Goal: Information Seeking & Learning: Learn about a topic

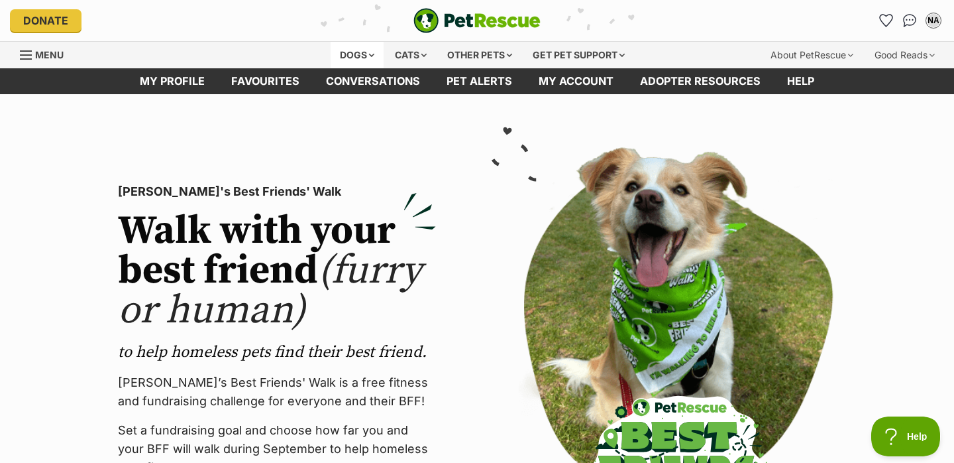
click at [363, 54] on div "Dogs" at bounding box center [357, 55] width 53 height 27
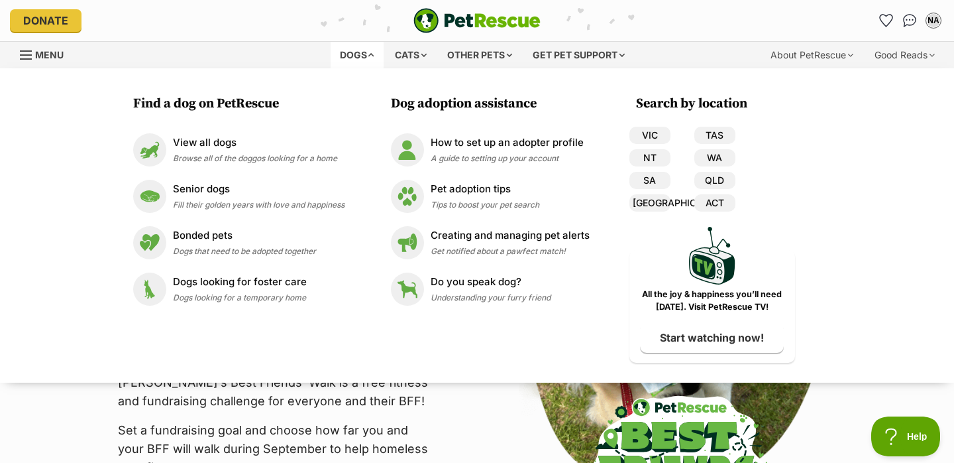
drag, startPoint x: 262, startPoint y: 288, endPoint x: 364, endPoint y: 2, distance: 303.4
click at [262, 288] on p "Dogs looking for foster care" at bounding box center [240, 281] width 134 height 15
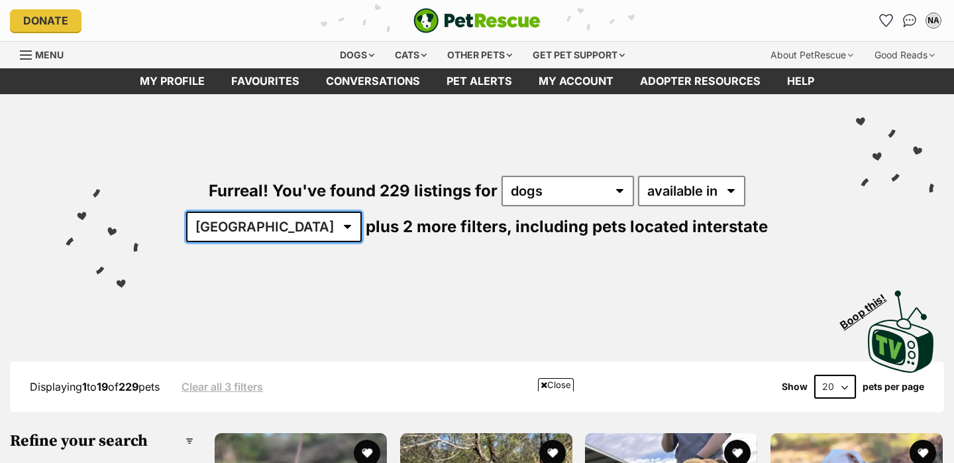
click at [362, 211] on select "Australia ACT NSW NT QLD SA TAS VIC WA" at bounding box center [274, 226] width 176 height 30
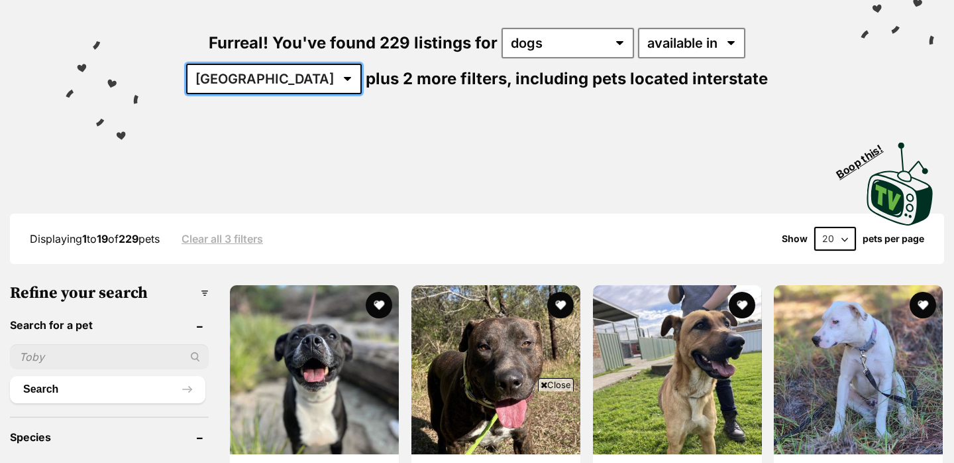
scroll to position [318, 0]
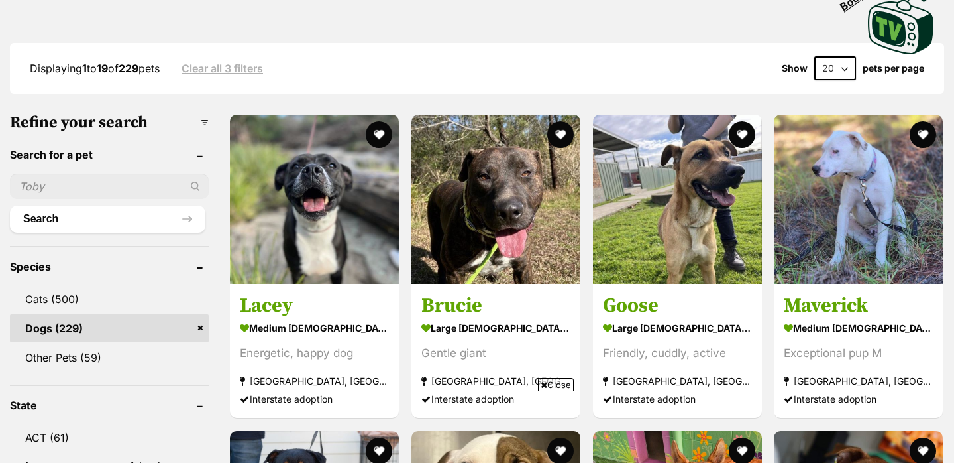
click at [840, 67] on select "20 40 60" at bounding box center [836, 68] width 42 height 24
select select "60"
click at [815, 56] on select "20 40 60" at bounding box center [836, 68] width 42 height 24
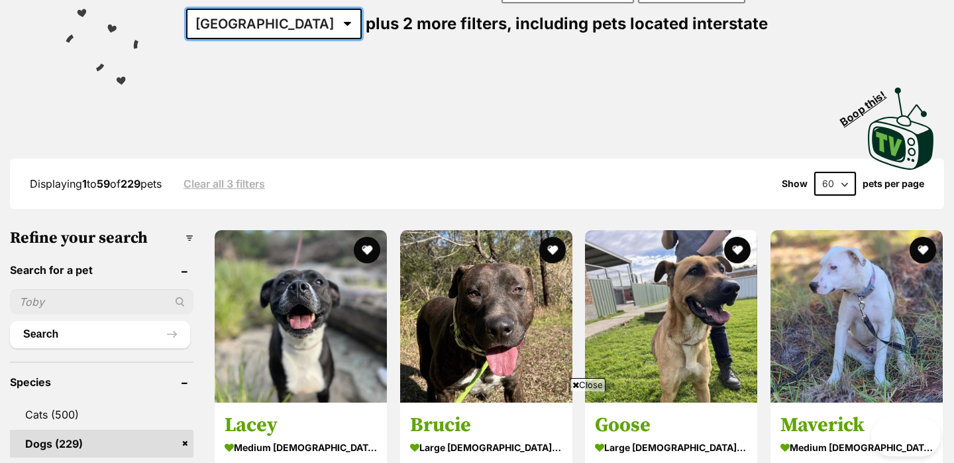
scroll to position [134, 0]
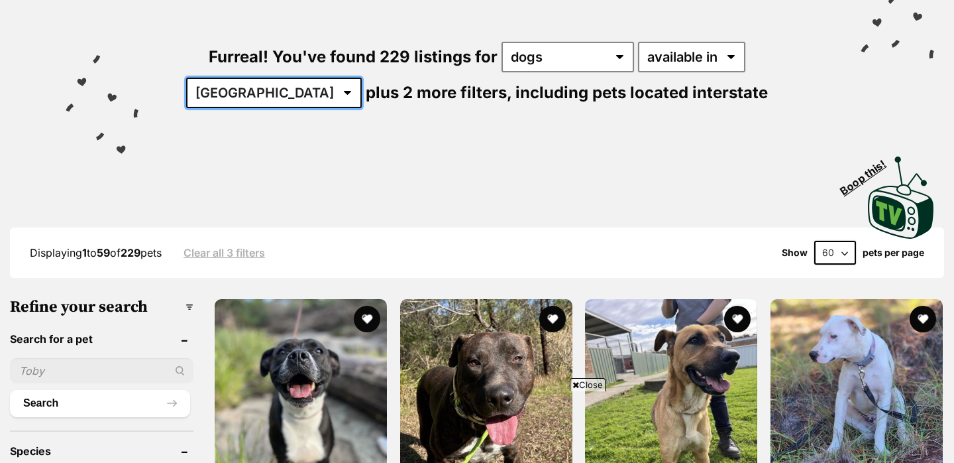
click at [362, 78] on select "Australia ACT NSW NT QLD SA TAS VIC WA" at bounding box center [274, 93] width 176 height 30
select select "QLD"
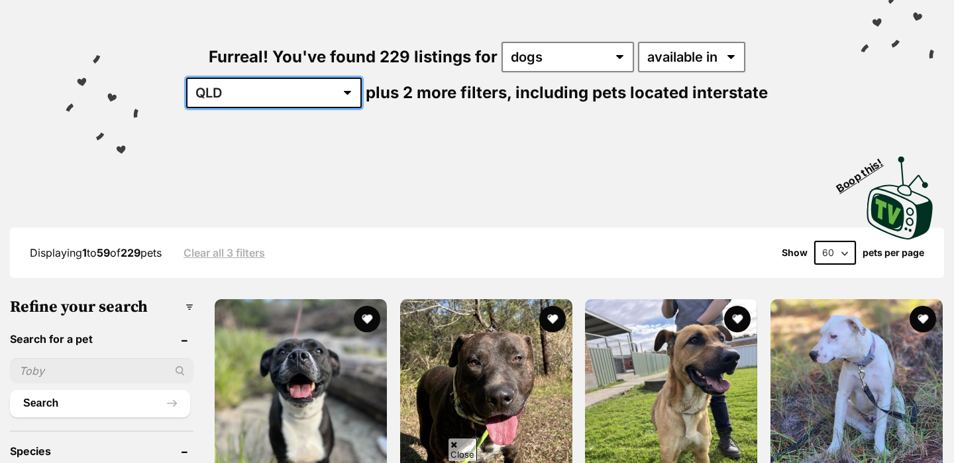
click at [362, 78] on select "Australia ACT NSW NT QLD SA TAS VIC WA" at bounding box center [274, 93] width 176 height 30
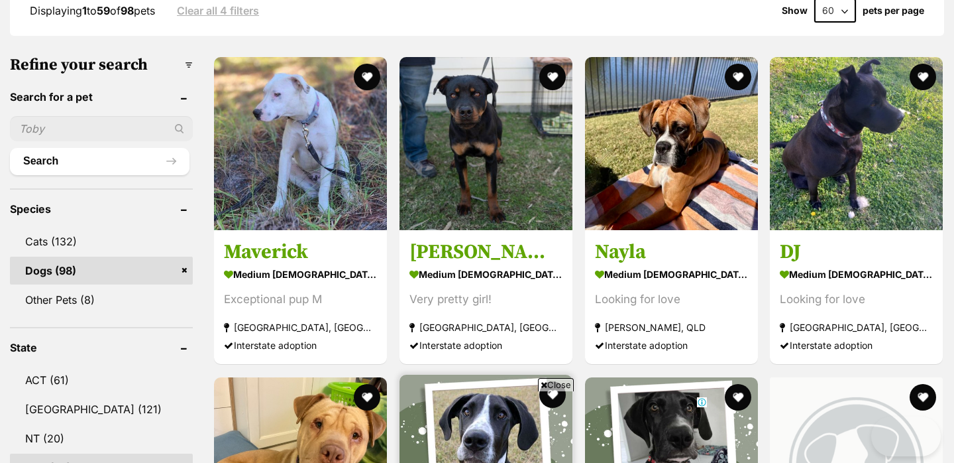
scroll to position [787, 0]
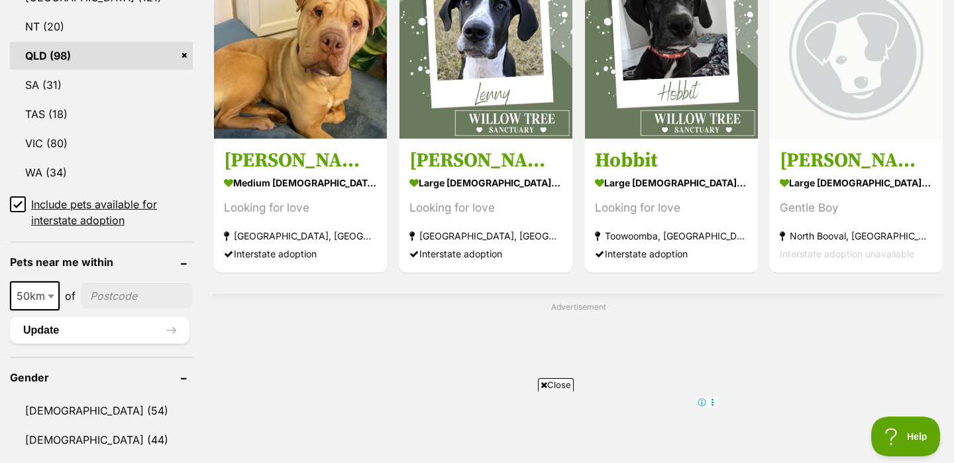
click at [559, 386] on span "Close" at bounding box center [556, 384] width 36 height 13
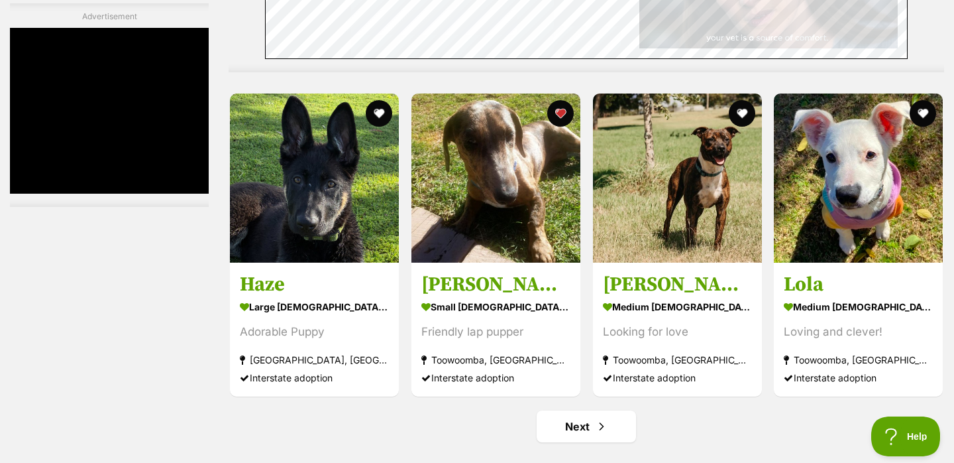
scroll to position [0, 0]
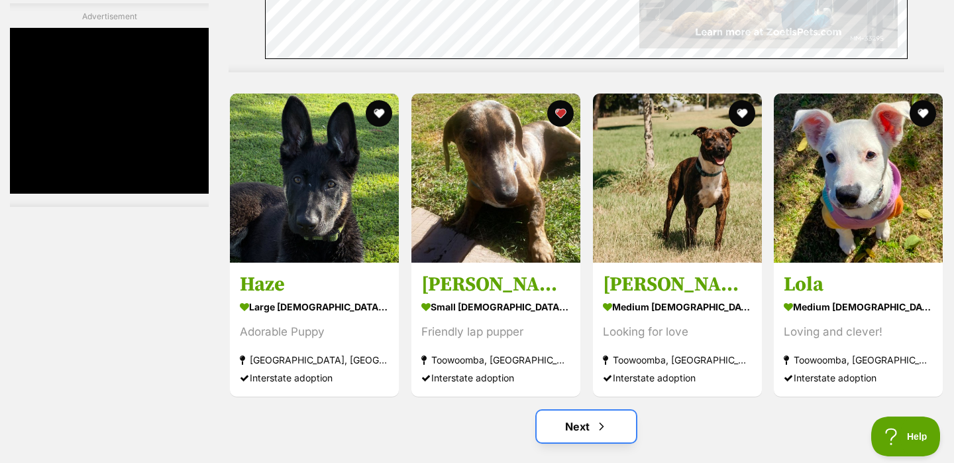
click at [591, 428] on link "Next" at bounding box center [586, 426] width 99 height 32
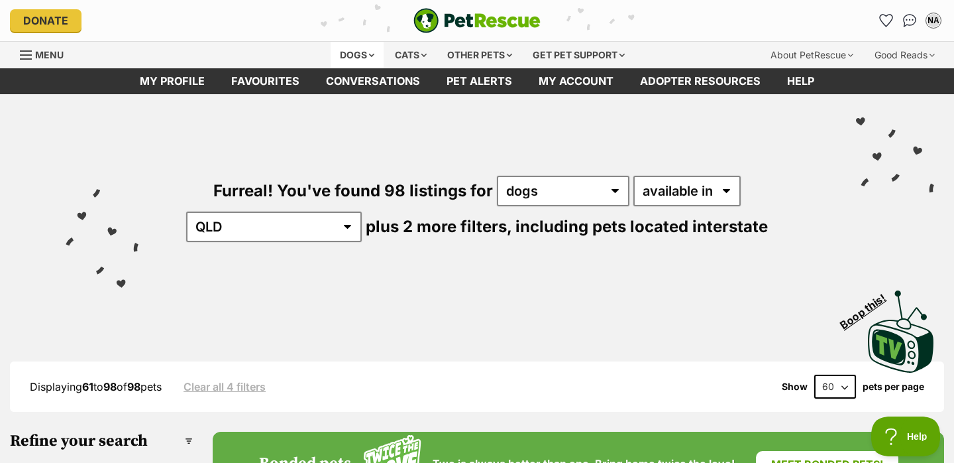
click at [352, 58] on div "Dogs" at bounding box center [357, 55] width 53 height 27
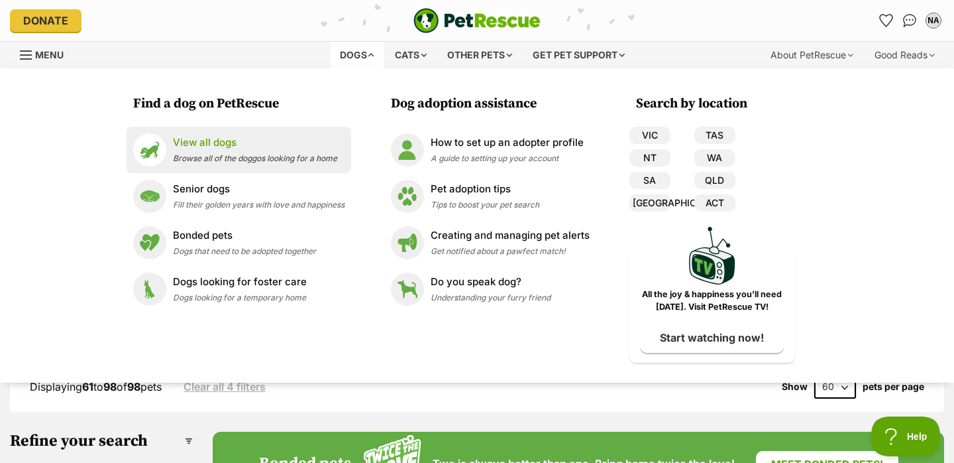
click at [217, 153] on div "View all dogs Browse all of the doggos looking for a home" at bounding box center [255, 149] width 164 height 29
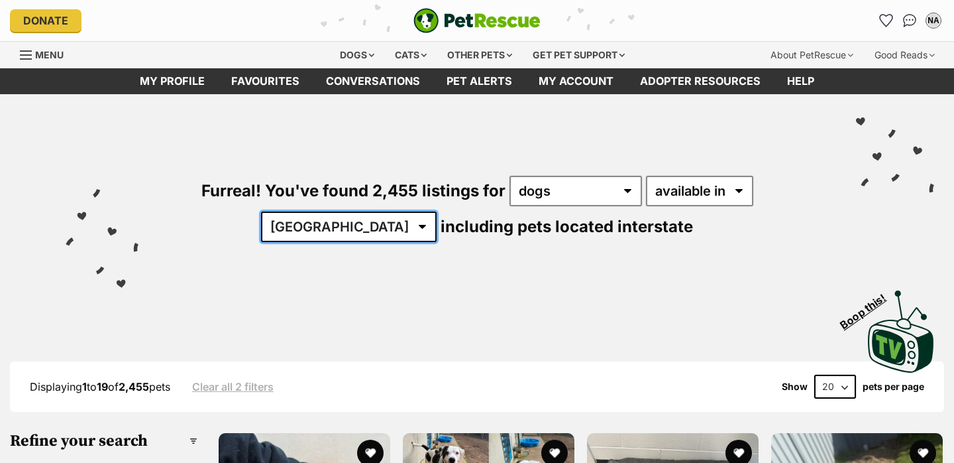
click at [437, 211] on select "Australia ACT NSW NT QLD SA TAS VIC WA" at bounding box center [349, 226] width 176 height 30
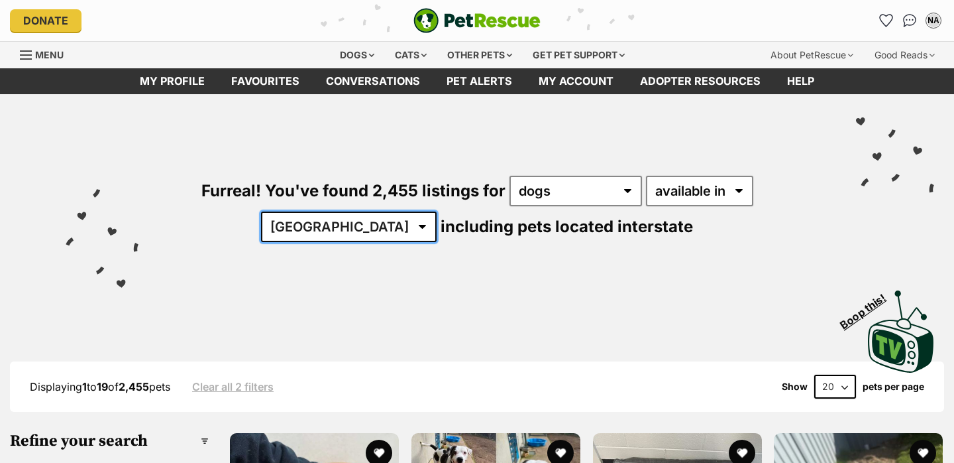
select select "QLD"
click at [437, 211] on select "Australia ACT NSW NT QLD SA TAS VIC WA" at bounding box center [349, 226] width 176 height 30
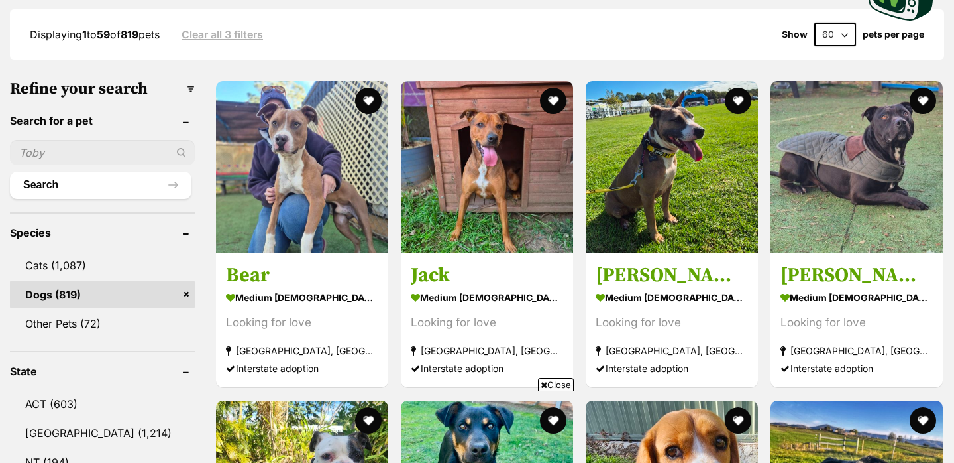
click at [562, 382] on span "Close" at bounding box center [556, 384] width 36 height 13
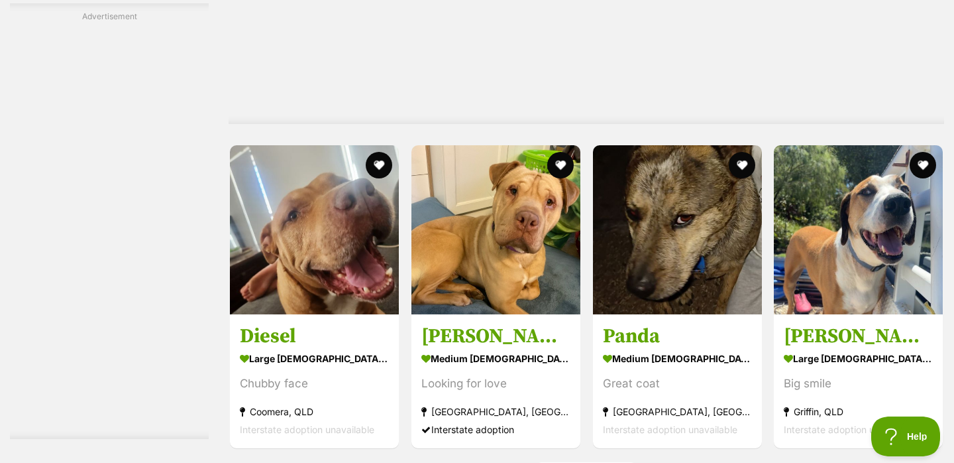
scroll to position [7121, 0]
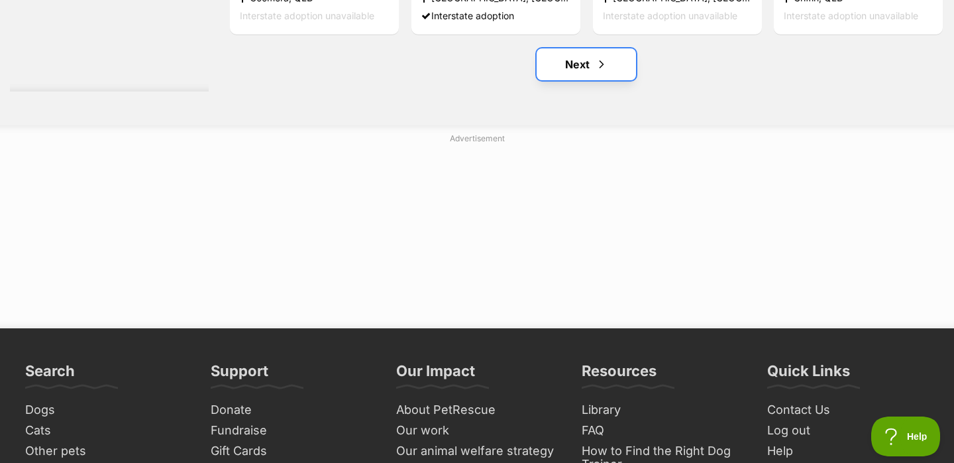
click at [592, 62] on link "Next" at bounding box center [586, 64] width 99 height 32
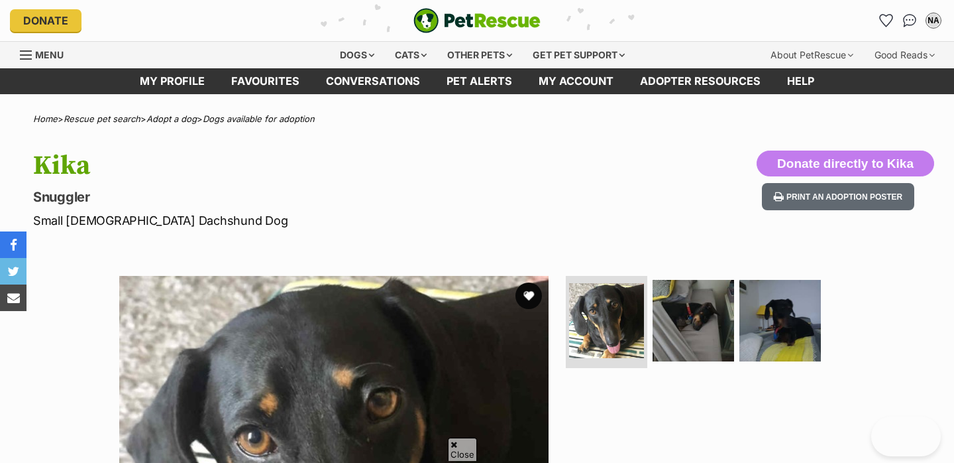
scroll to position [204, 0]
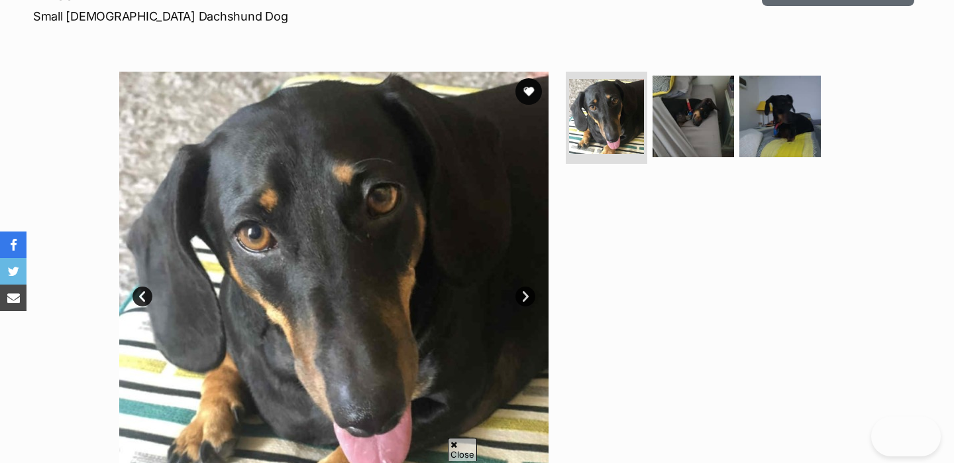
click at [527, 296] on link "Next" at bounding box center [526, 296] width 20 height 20
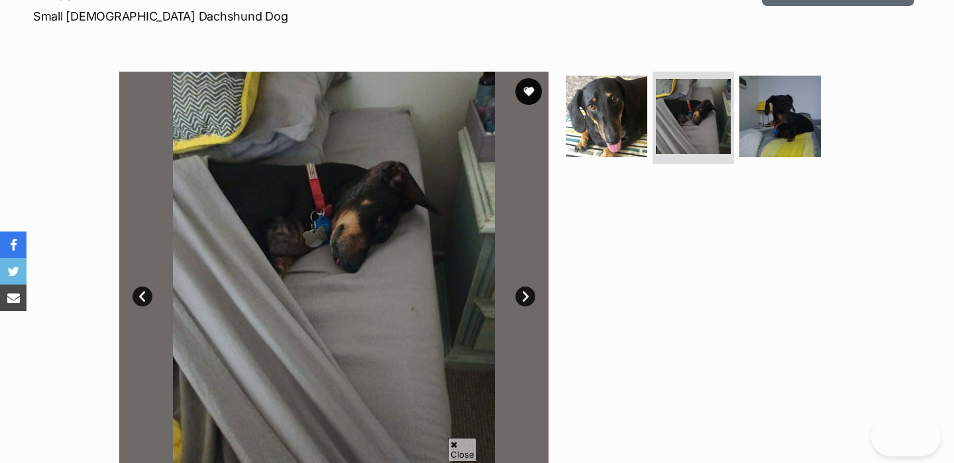
click at [527, 296] on link "Next" at bounding box center [526, 296] width 20 height 20
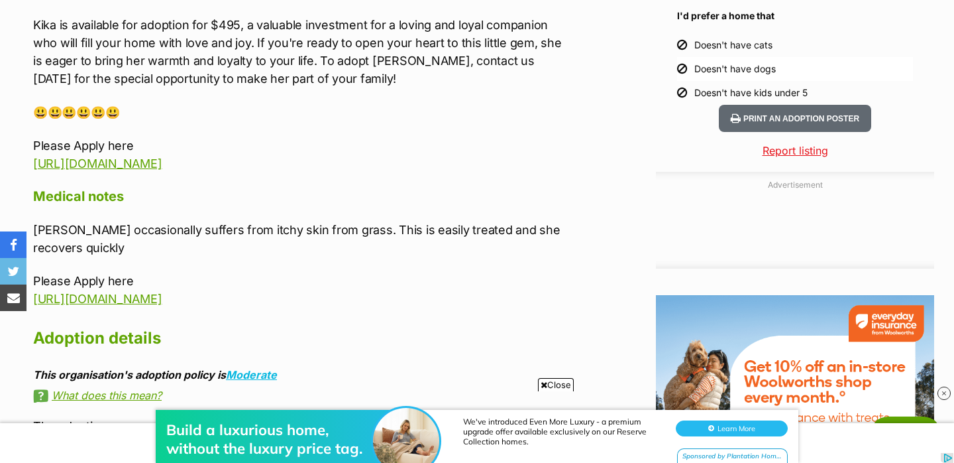
scroll to position [0, 0]
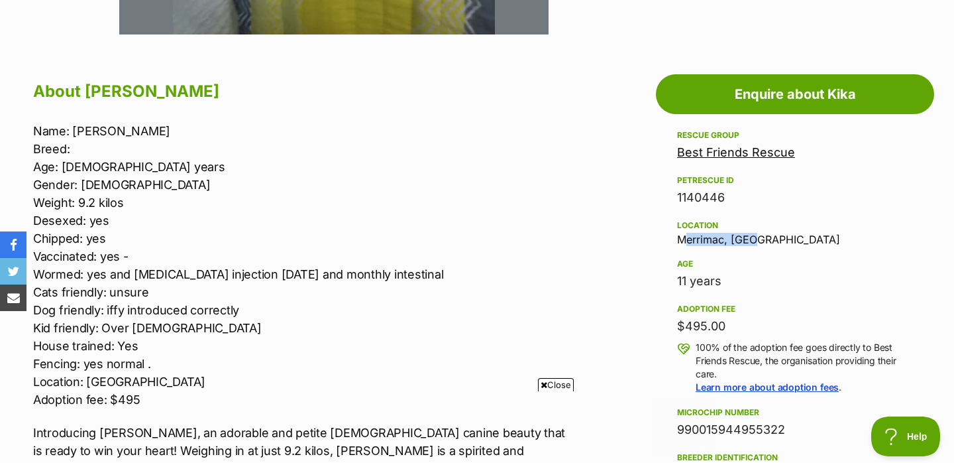
drag, startPoint x: 755, startPoint y: 237, endPoint x: 677, endPoint y: 241, distance: 78.4
click at [677, 241] on div "Location Merrimac, QLD" at bounding box center [795, 231] width 236 height 28
copy div "Merrimac, QLD"
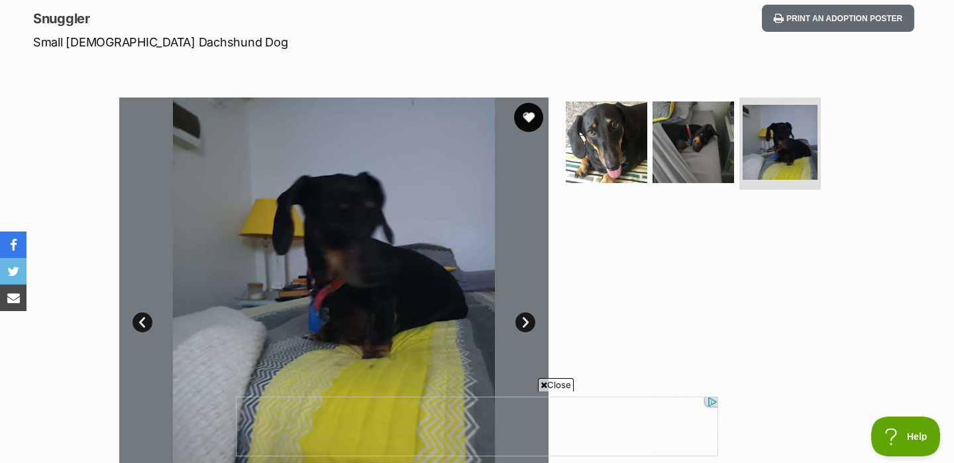
click at [535, 113] on button "favourite" at bounding box center [528, 117] width 29 height 29
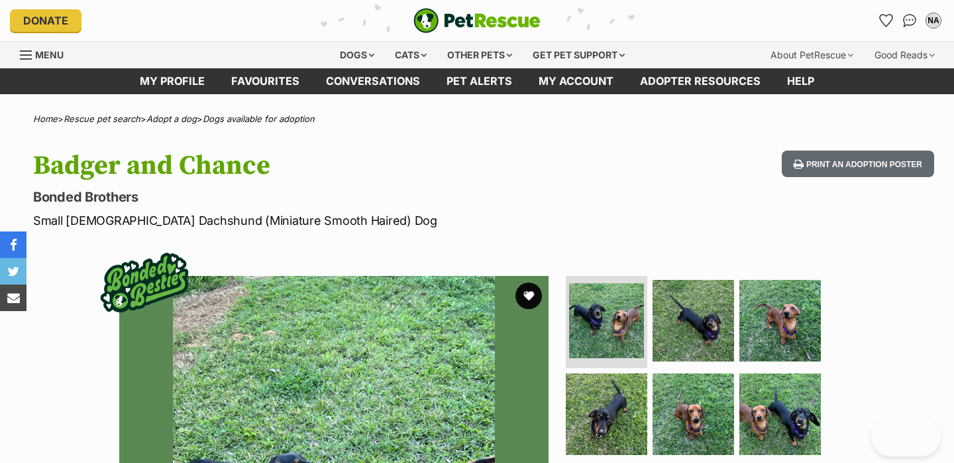
scroll to position [15, 0]
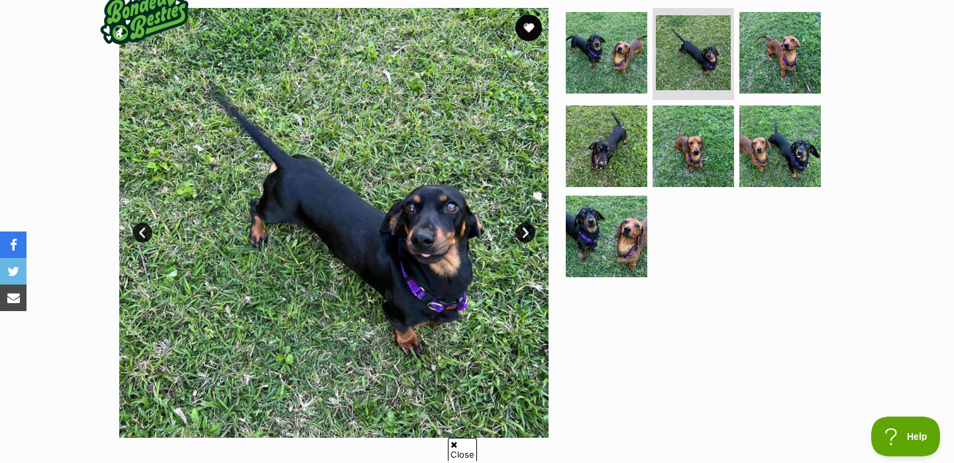
scroll to position [0, 0]
click at [529, 231] on link "Next" at bounding box center [526, 233] width 20 height 20
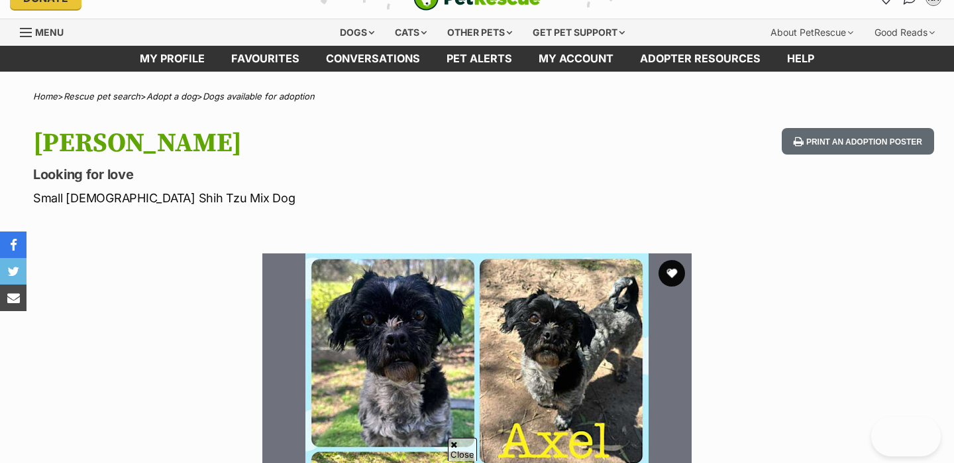
scroll to position [744, 0]
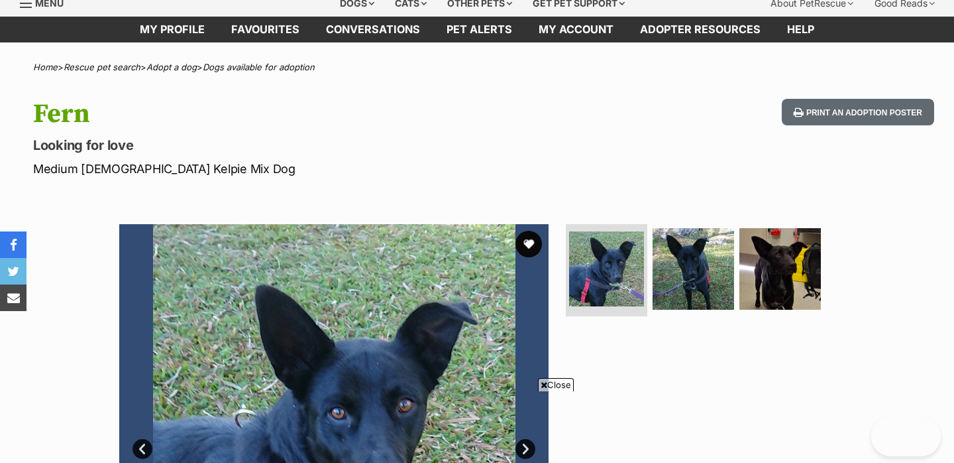
scroll to position [298, 0]
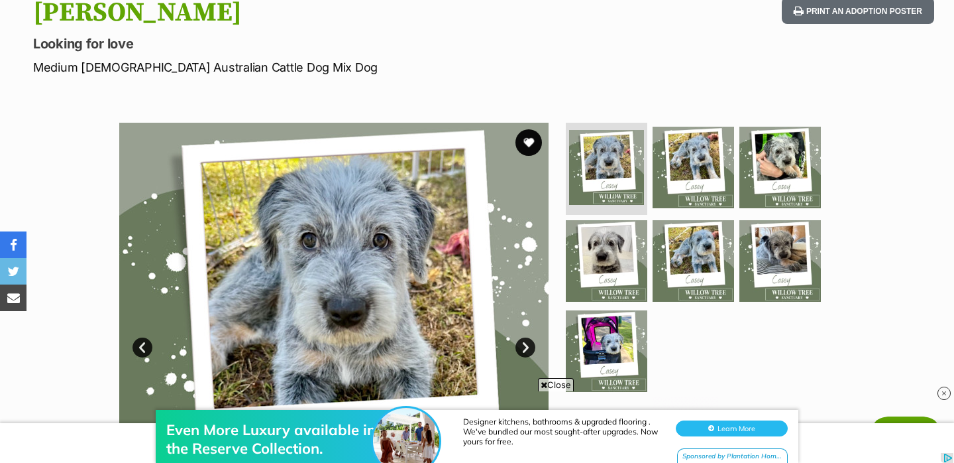
scroll to position [201, 0]
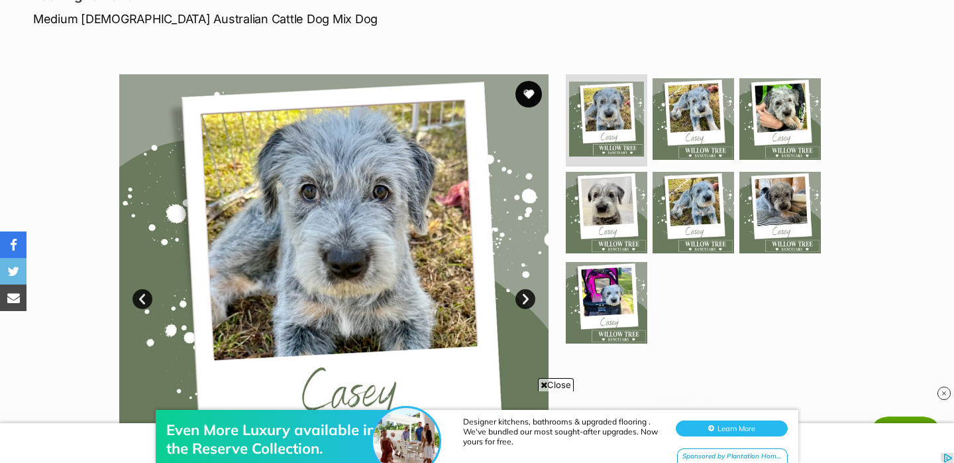
click at [525, 300] on link "Next" at bounding box center [526, 299] width 20 height 20
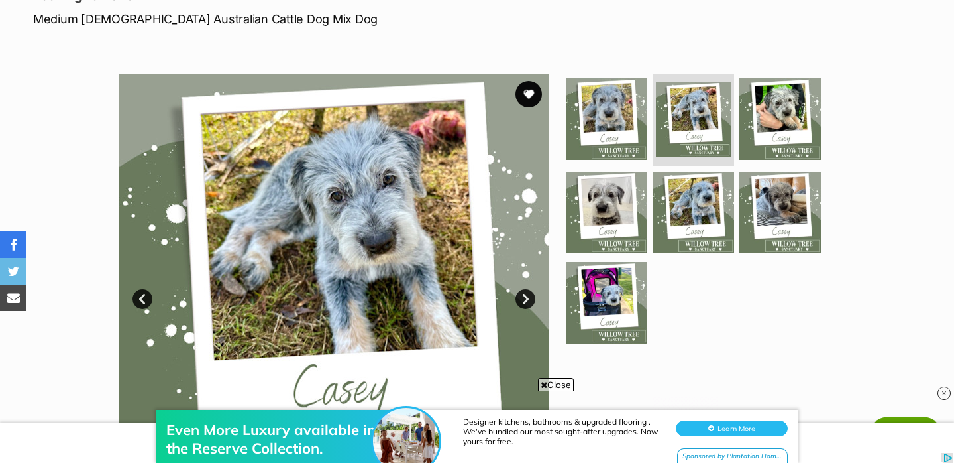
click at [525, 300] on link "Next" at bounding box center [526, 299] width 20 height 20
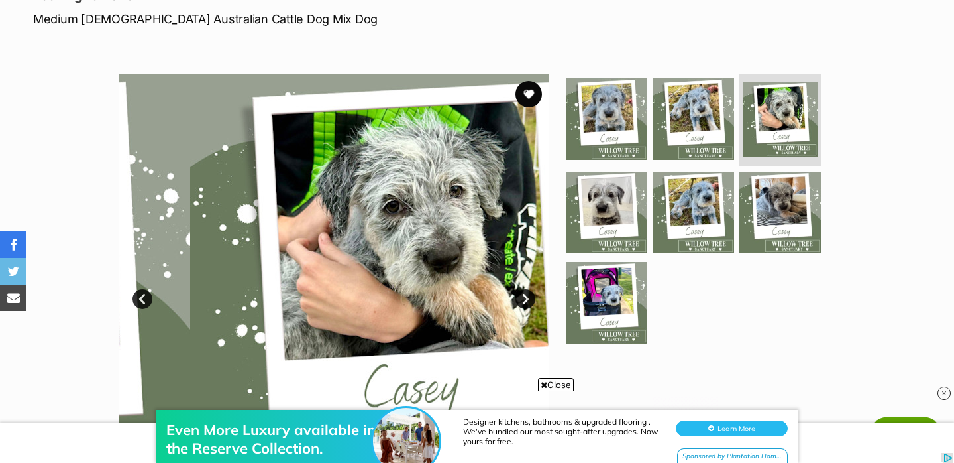
click at [525, 300] on link "Next" at bounding box center [526, 299] width 20 height 20
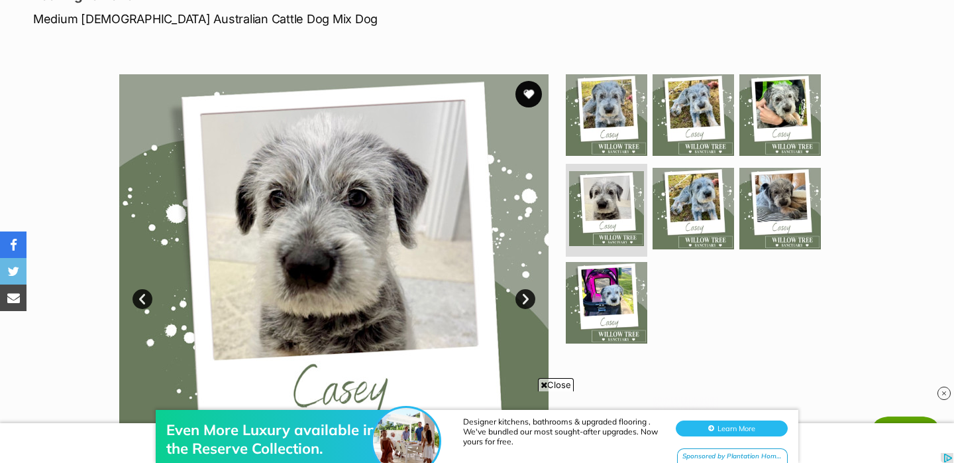
click at [525, 300] on link "Next" at bounding box center [526, 299] width 20 height 20
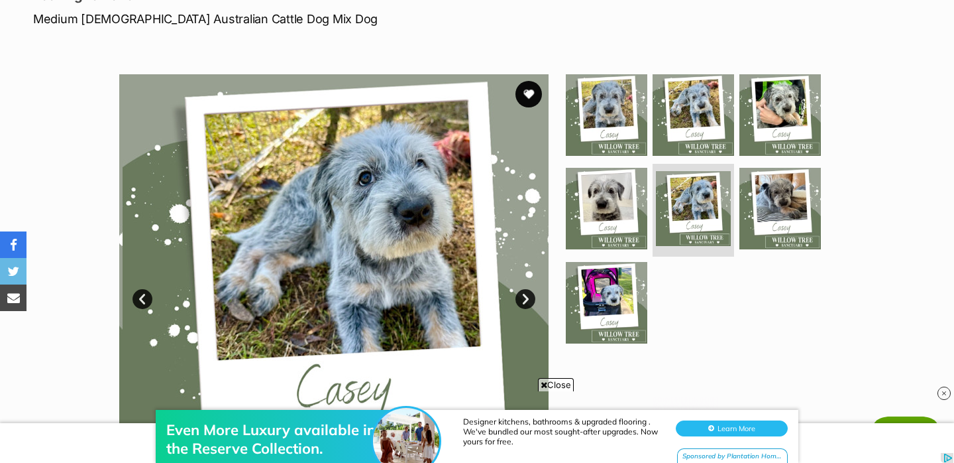
click at [525, 300] on link "Next" at bounding box center [526, 299] width 20 height 20
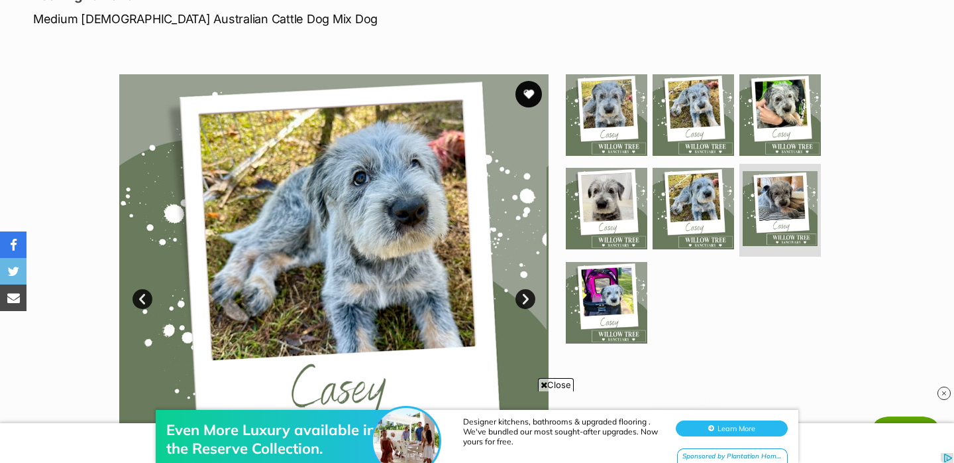
click at [525, 300] on link "Next" at bounding box center [526, 299] width 20 height 20
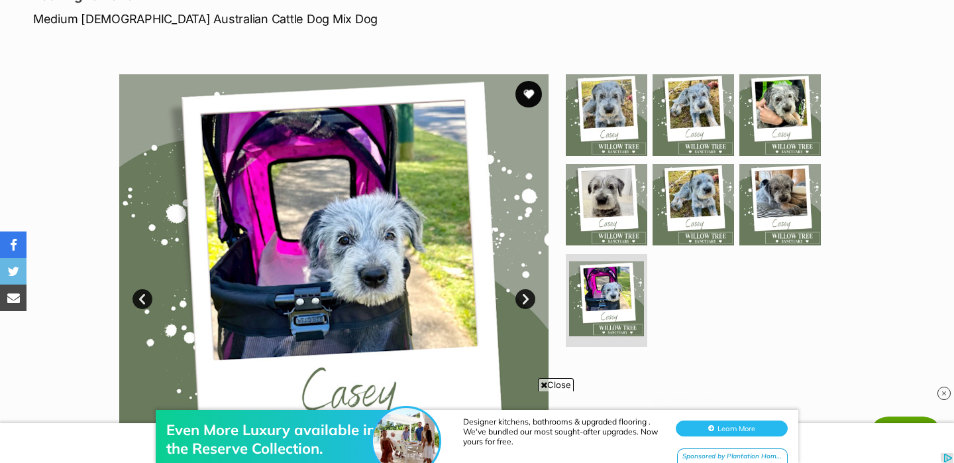
scroll to position [616, 0]
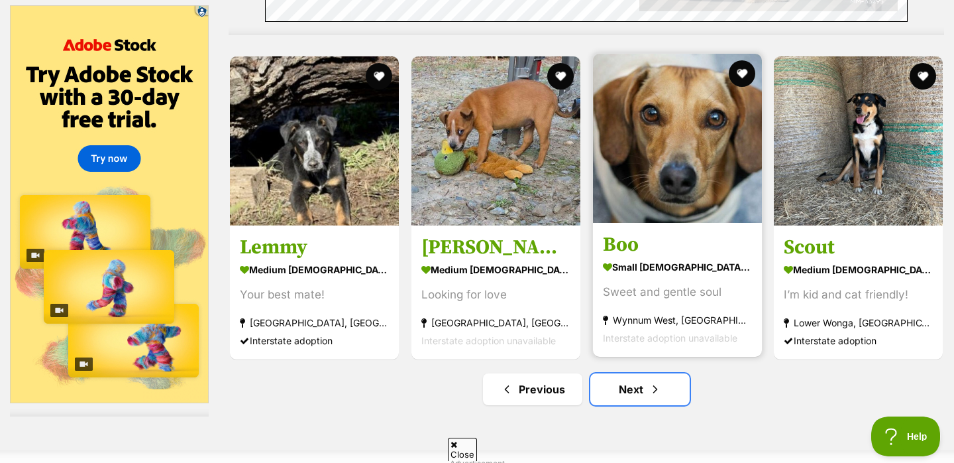
click at [645, 373] on link "Next" at bounding box center [640, 389] width 99 height 32
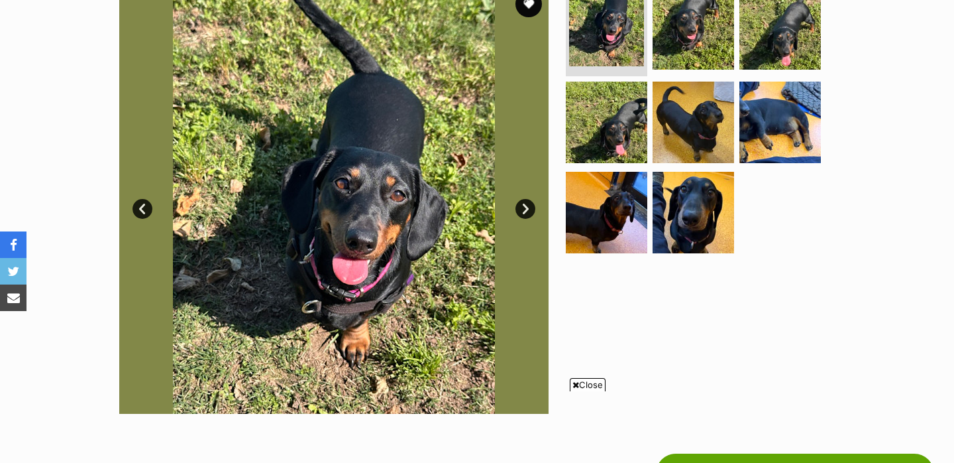
click at [528, 209] on link "Next" at bounding box center [526, 209] width 20 height 20
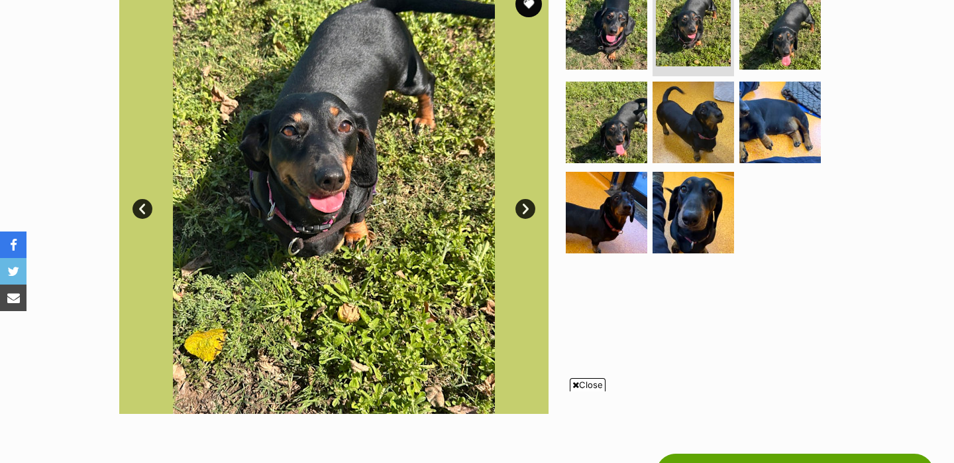
click at [528, 209] on link "Next" at bounding box center [526, 209] width 20 height 20
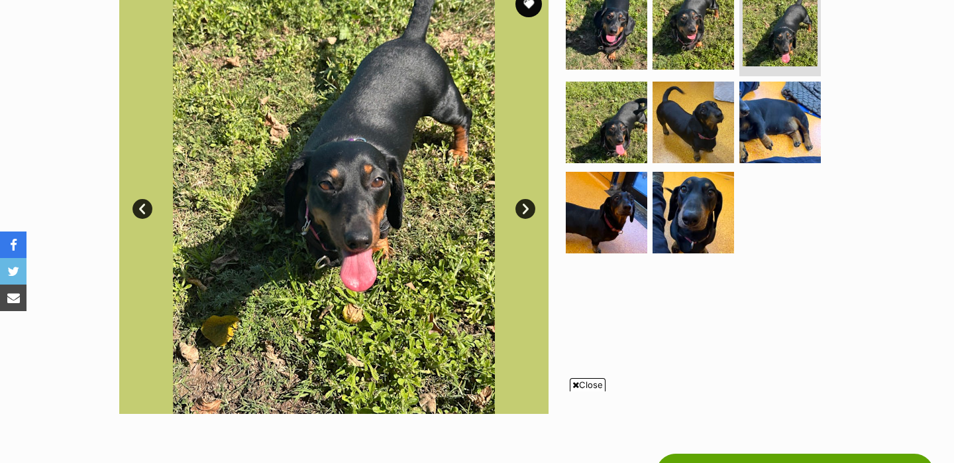
click at [528, 209] on link "Next" at bounding box center [526, 209] width 20 height 20
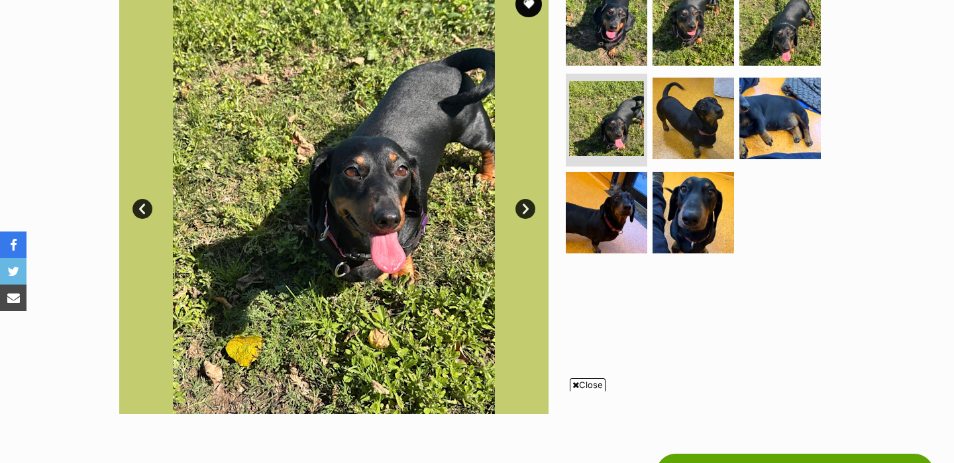
click at [528, 209] on link "Next" at bounding box center [526, 209] width 20 height 20
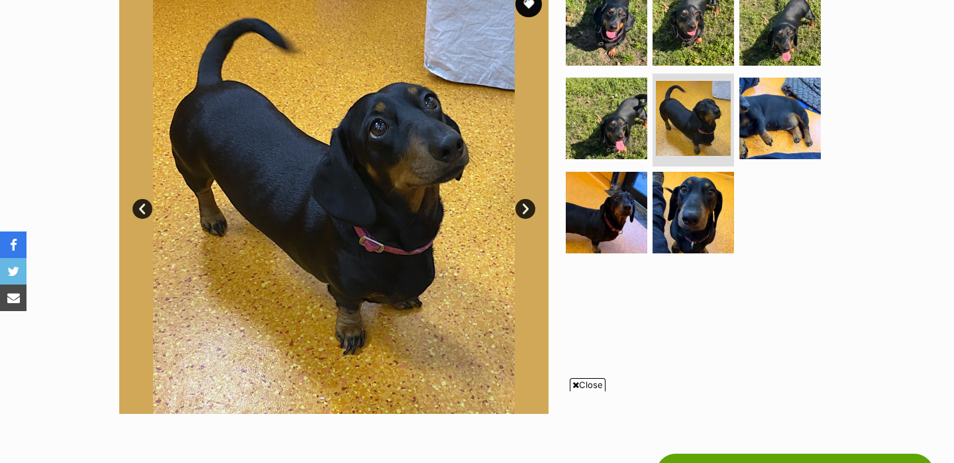
click at [528, 209] on link "Next" at bounding box center [526, 209] width 20 height 20
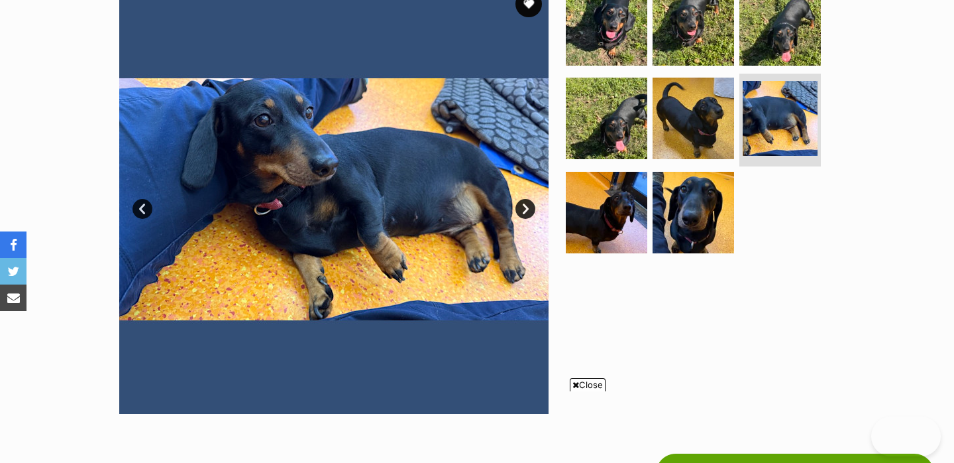
click at [528, 209] on link "Next" at bounding box center [526, 209] width 20 height 20
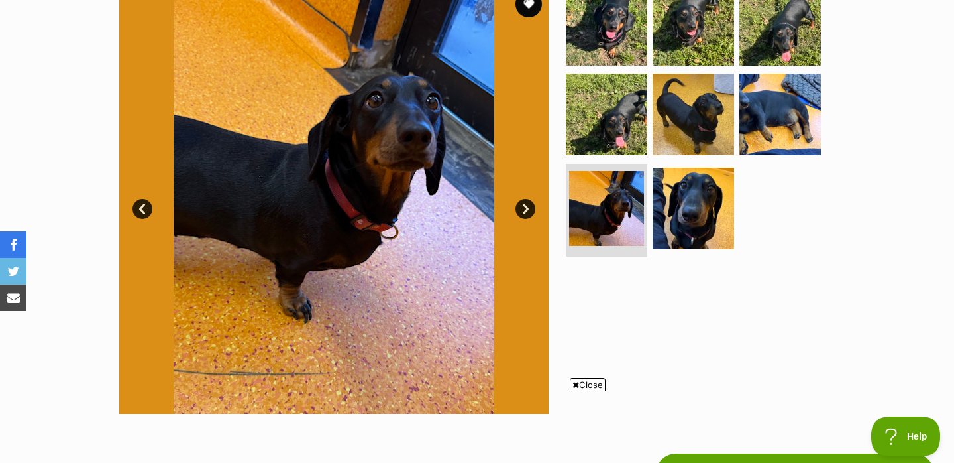
click at [528, 209] on link "Next" at bounding box center [526, 209] width 20 height 20
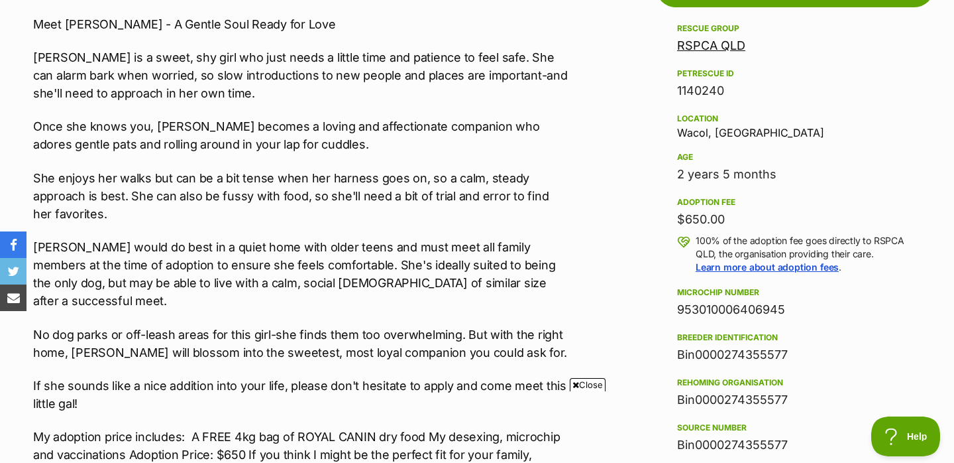
scroll to position [778, 0]
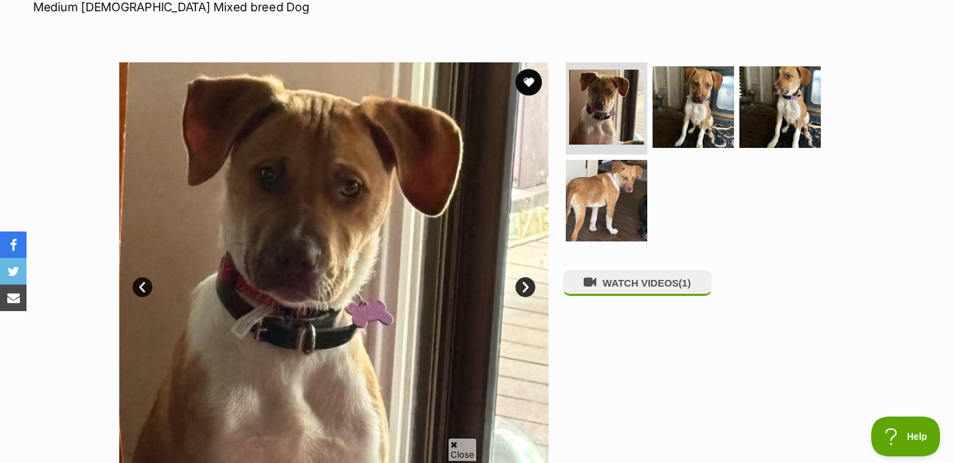
scroll to position [275, 0]
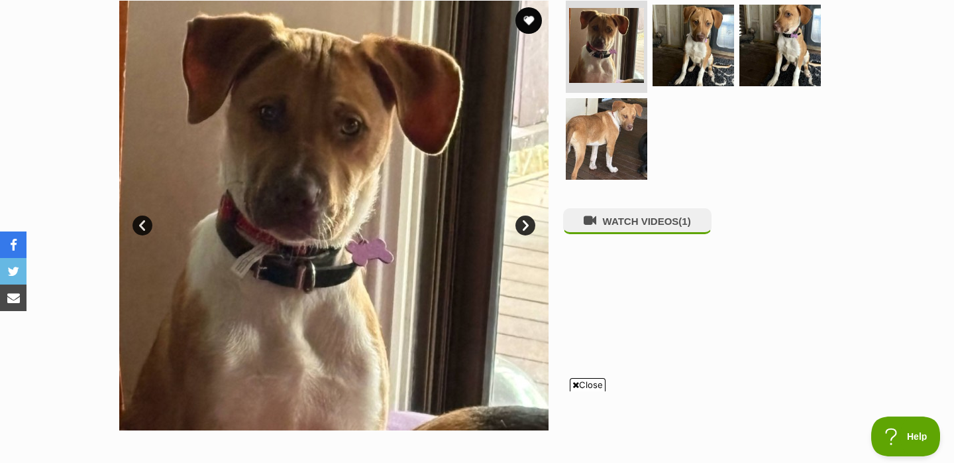
click at [528, 222] on link "Next" at bounding box center [526, 225] width 20 height 20
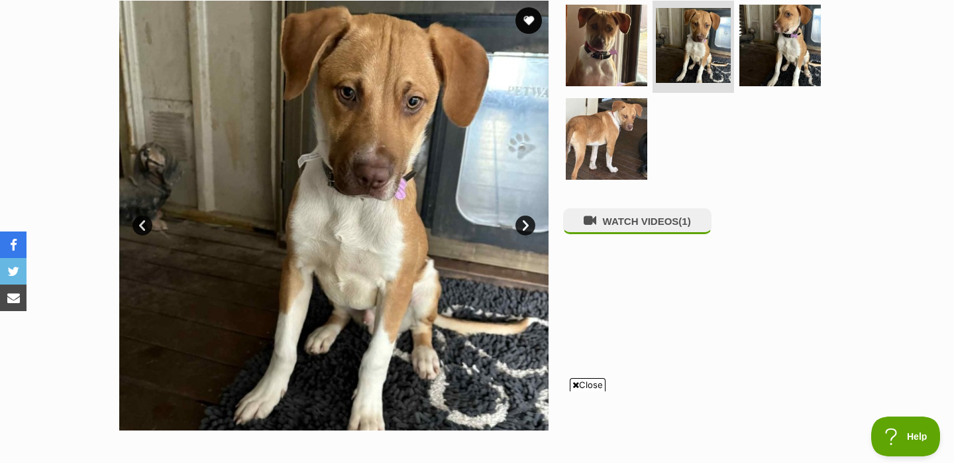
scroll to position [554, 0]
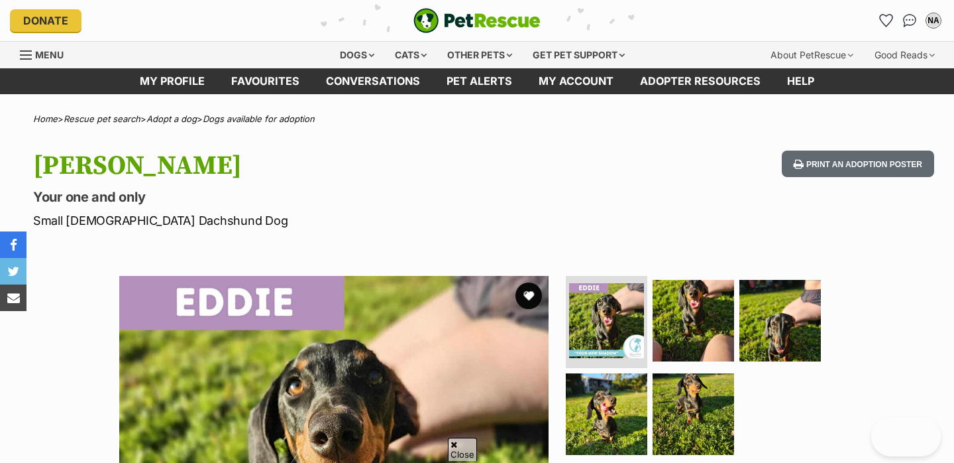
scroll to position [196, 0]
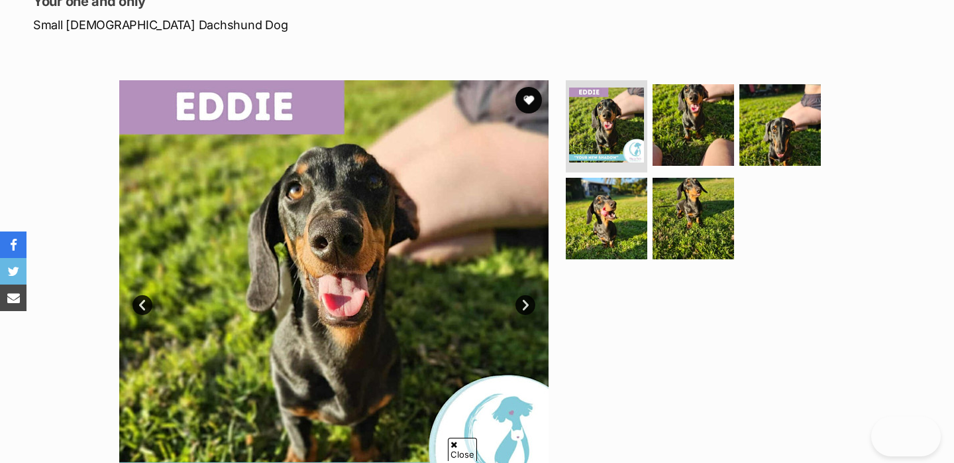
click at [528, 306] on link "Next" at bounding box center [526, 305] width 20 height 20
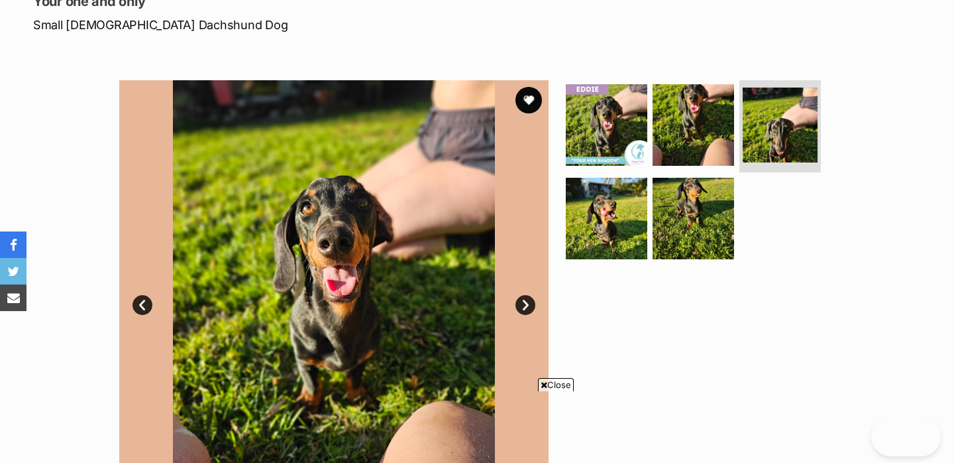
scroll to position [0, 0]
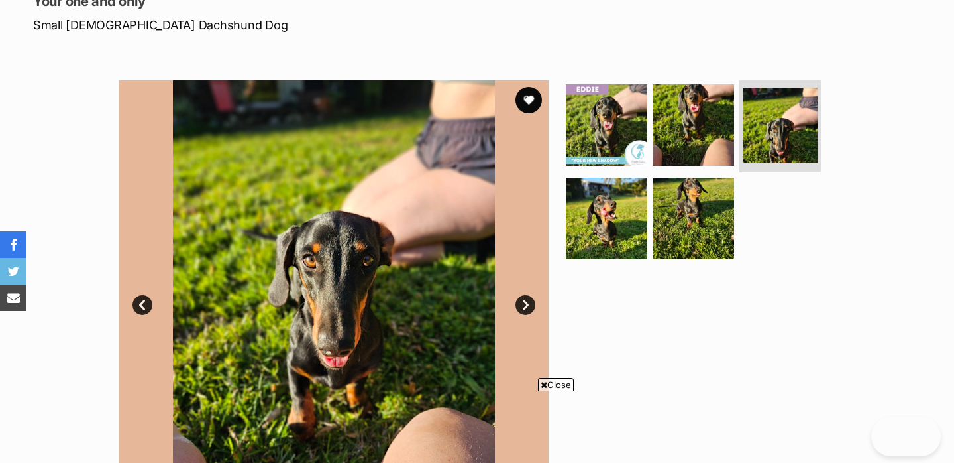
click at [528, 306] on link "Next" at bounding box center [526, 305] width 20 height 20
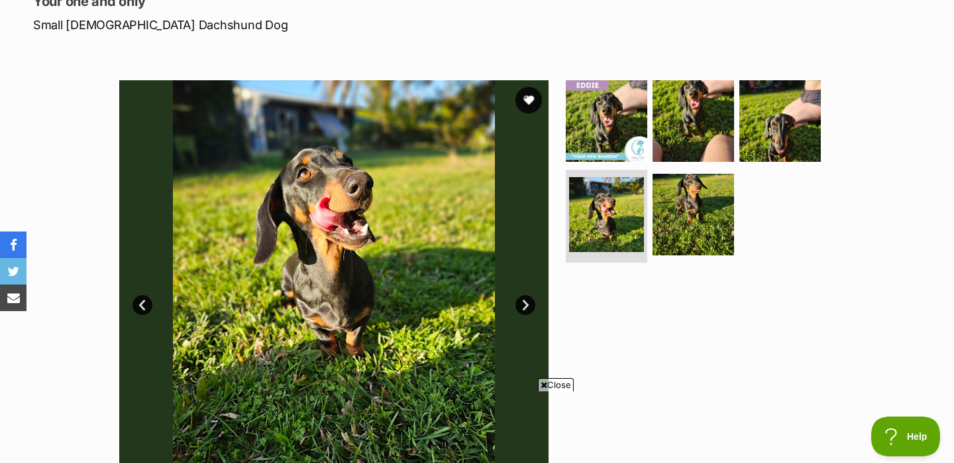
drag, startPoint x: 526, startPoint y: 305, endPoint x: 677, endPoint y: 320, distance: 152.6
click at [526, 305] on link "Next" at bounding box center [526, 305] width 20 height 20
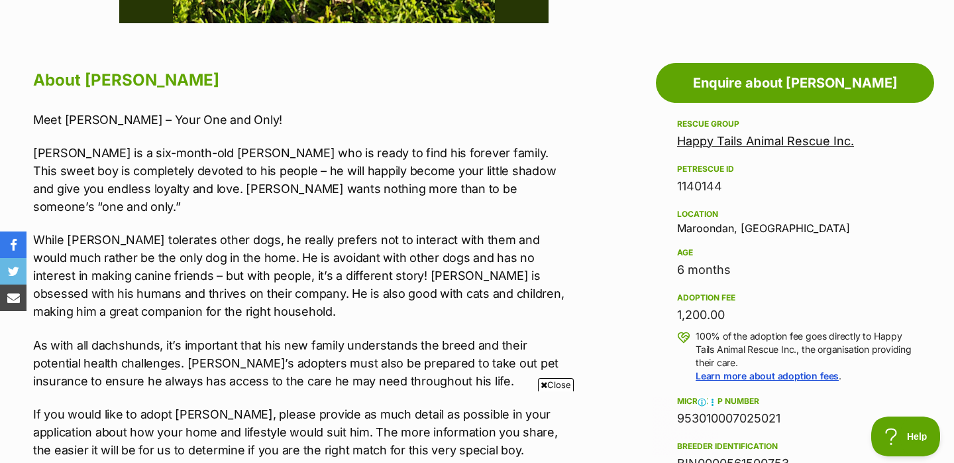
scroll to position [725, 0]
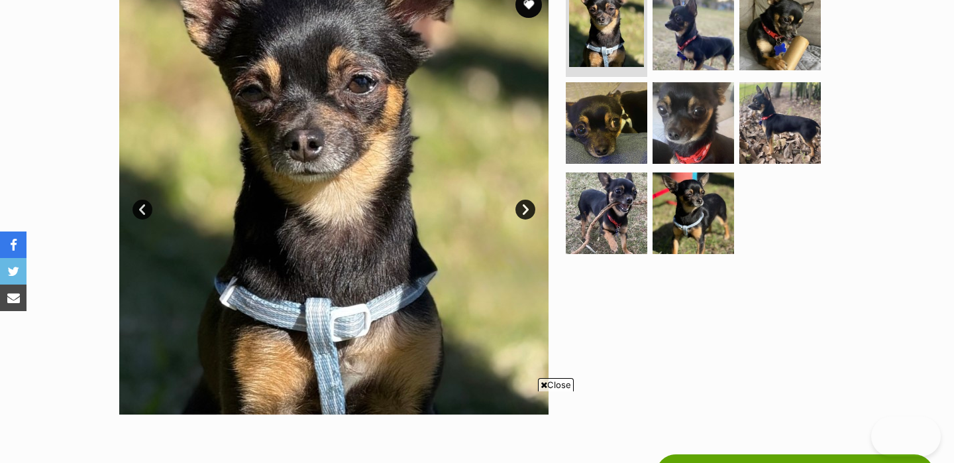
scroll to position [291, 0]
click at [526, 210] on link "Next" at bounding box center [526, 210] width 20 height 20
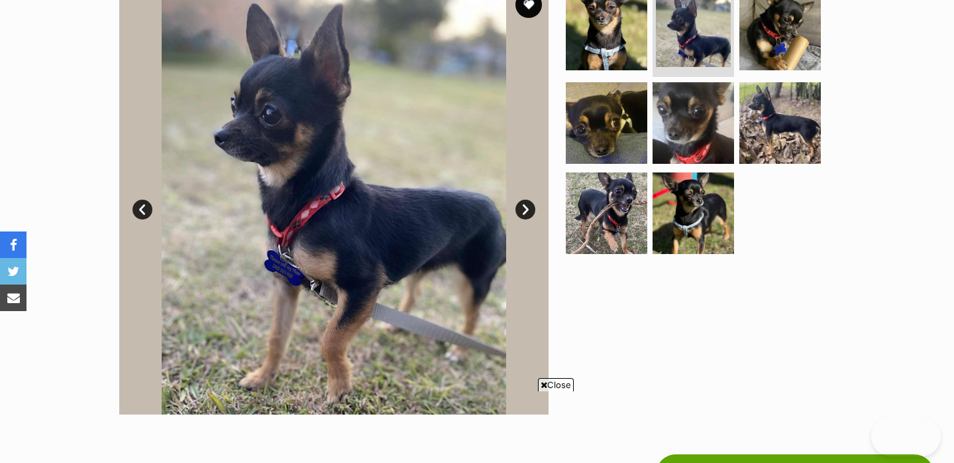
click at [526, 210] on link "Next" at bounding box center [526, 210] width 20 height 20
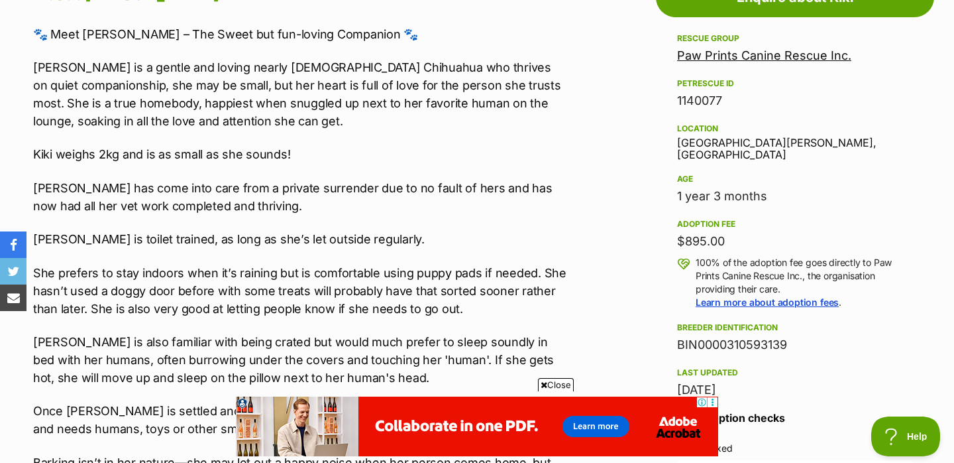
scroll to position [803, 0]
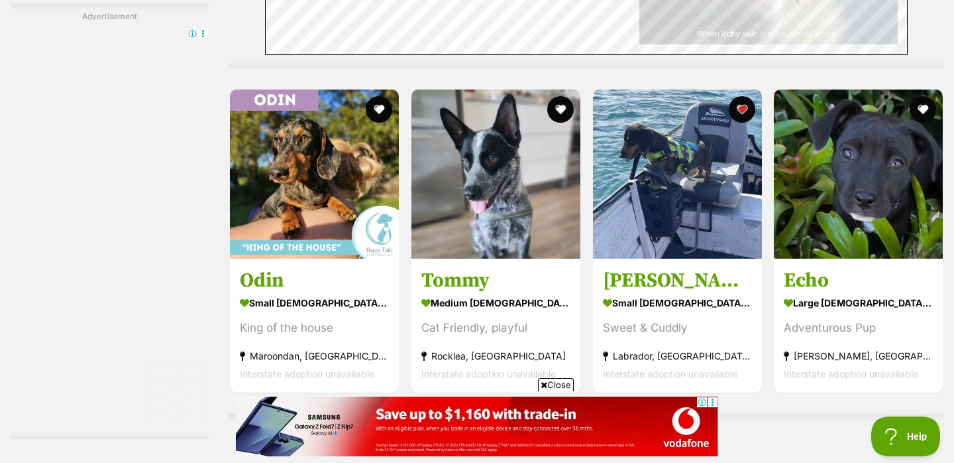
scroll to position [5494, 0]
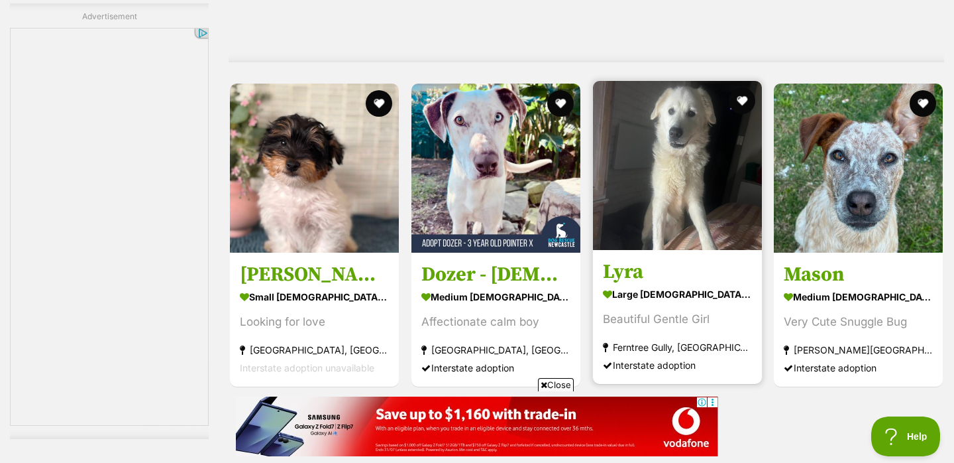
drag, startPoint x: 626, startPoint y: 117, endPoint x: 673, endPoint y: 29, distance: 99.9
click at [626, 400] on link "Next" at bounding box center [640, 416] width 99 height 32
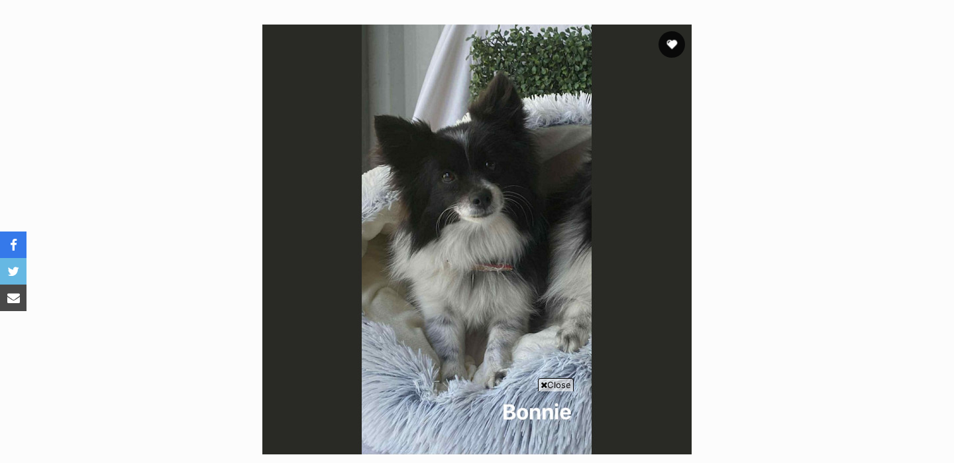
scroll to position [629, 0]
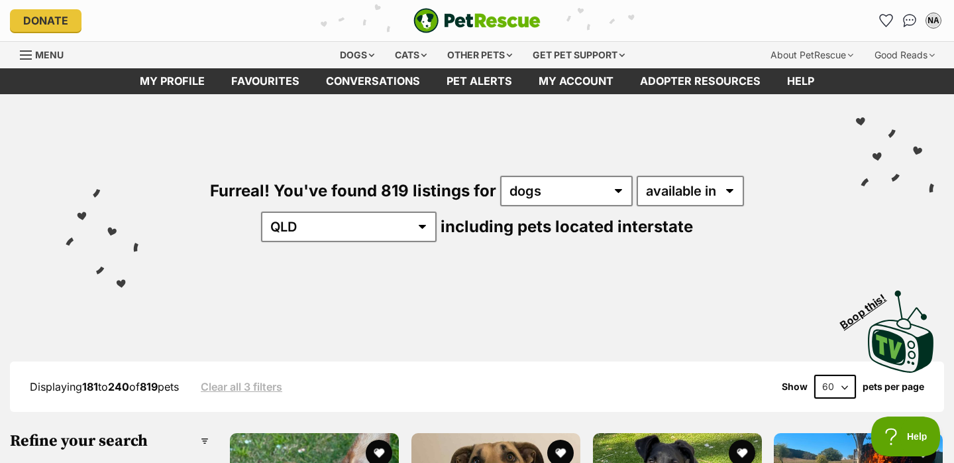
click at [886, 19] on icon "Favourites" at bounding box center [886, 21] width 13 height 12
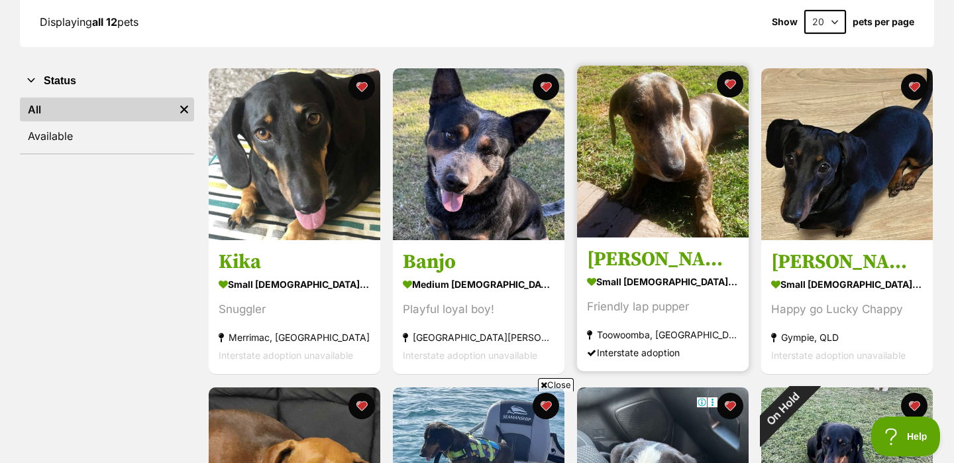
scroll to position [217, 0]
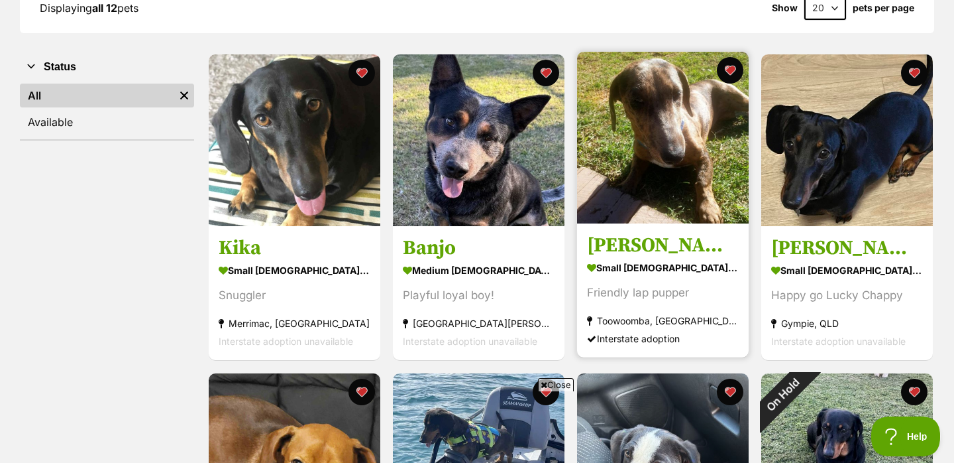
click at [666, 143] on img at bounding box center [663, 138] width 172 height 172
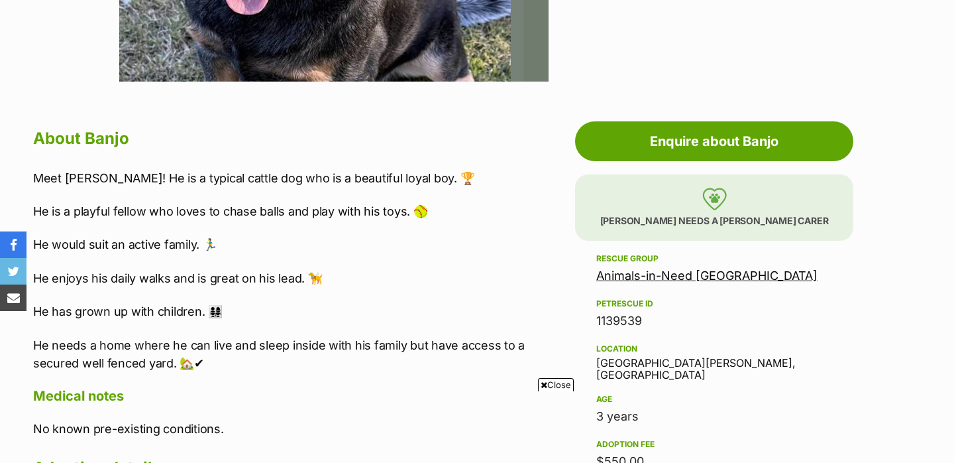
scroll to position [317, 0]
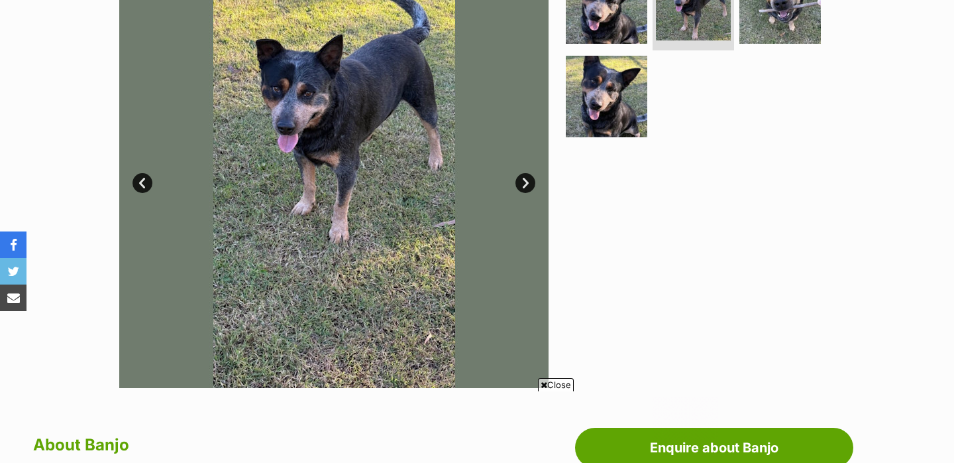
click at [528, 182] on link "Next" at bounding box center [526, 183] width 20 height 20
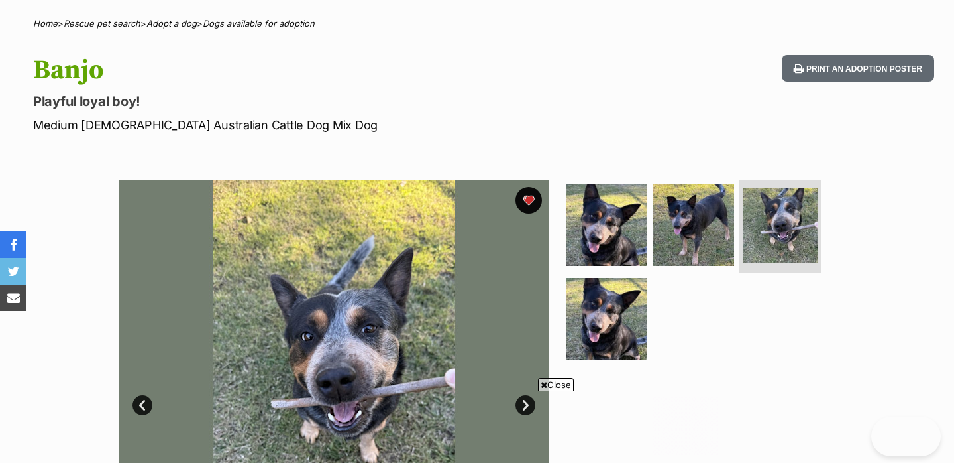
scroll to position [0, 0]
click at [532, 196] on button "favourite" at bounding box center [528, 200] width 29 height 29
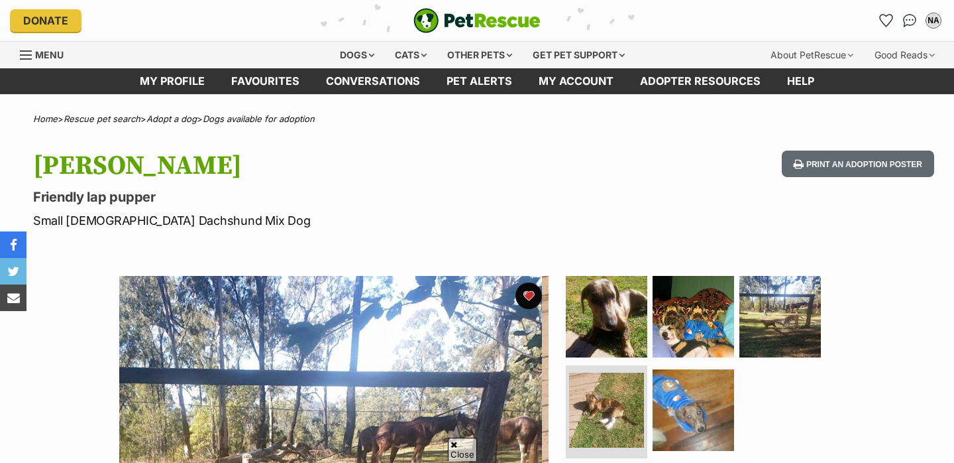
scroll to position [265, 0]
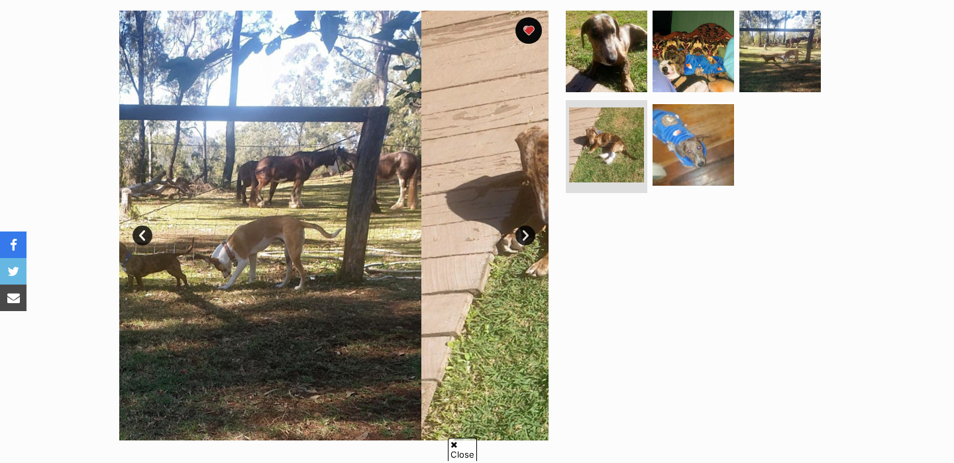
click at [523, 233] on link "Next" at bounding box center [526, 235] width 20 height 20
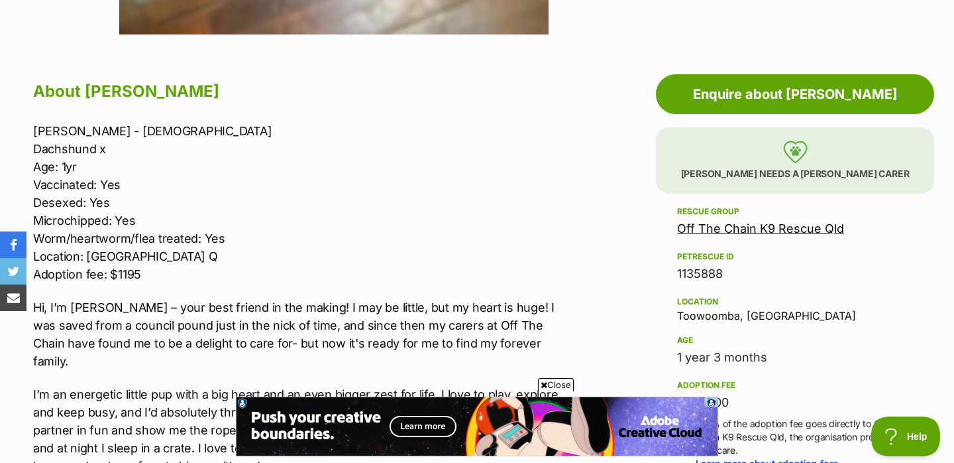
scroll to position [533, 0]
